Goal: Task Accomplishment & Management: Manage account settings

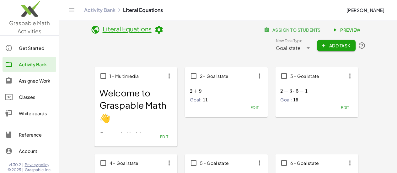
click at [265, 29] on span "assign to students" at bounding box center [292, 30] width 55 height 6
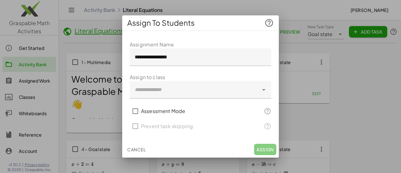
click at [212, 84] on div at bounding box center [194, 90] width 129 height 18
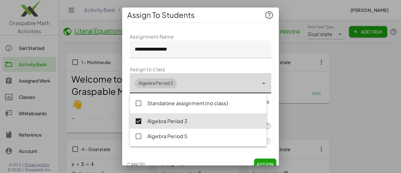
type input "**********"
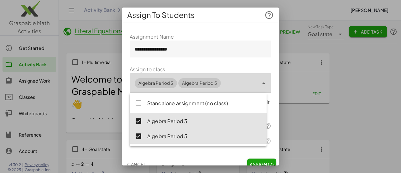
click at [255, 67] on form "**********" at bounding box center [201, 90] width 142 height 115
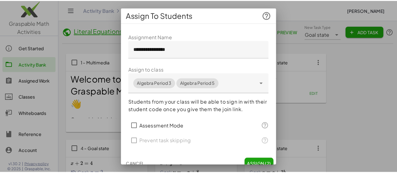
scroll to position [7, 0]
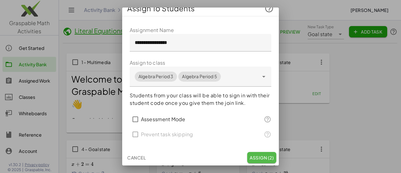
click at [253, 156] on span "Assign (2)" at bounding box center [262, 158] width 24 height 6
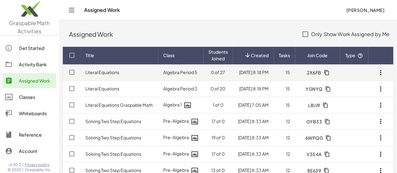
click at [326, 72] on icon "button" at bounding box center [327, 73] width 6 height 6
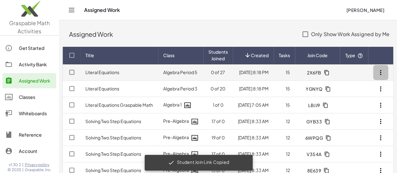
click at [381, 72] on icon "button" at bounding box center [380, 73] width 8 height 8
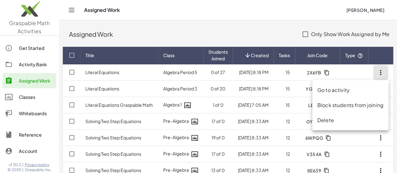
click at [344, 86] on div "Go to activity" at bounding box center [350, 90] width 66 height 8
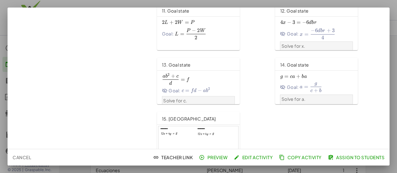
scroll to position [309, 0]
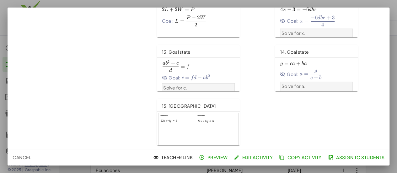
click at [159, 159] on span "Teacher Link" at bounding box center [173, 157] width 38 height 6
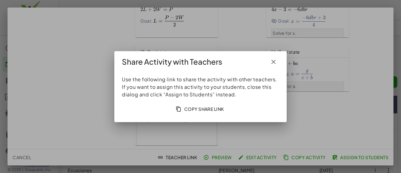
click at [273, 61] on icon "button" at bounding box center [274, 62] width 8 height 8
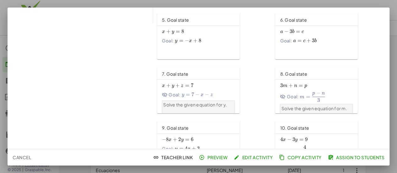
scroll to position [0, 0]
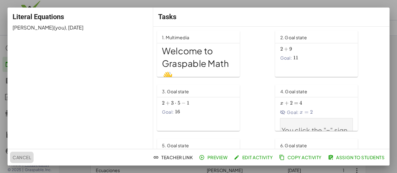
click at [19, 153] on button "Cancel" at bounding box center [22, 156] width 24 height 11
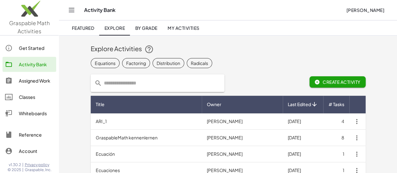
click at [40, 75] on link "Assigned Work" at bounding box center [30, 80] width 54 height 15
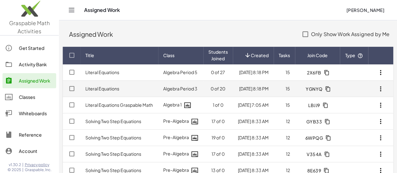
click at [225, 90] on td "0 of 20" at bounding box center [217, 89] width 29 height 16
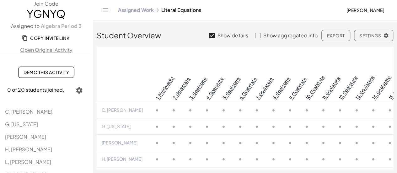
click at [50, 39] on span "Copy Invite Link" at bounding box center [46, 38] width 46 height 6
